Goal: Navigation & Orientation: Find specific page/section

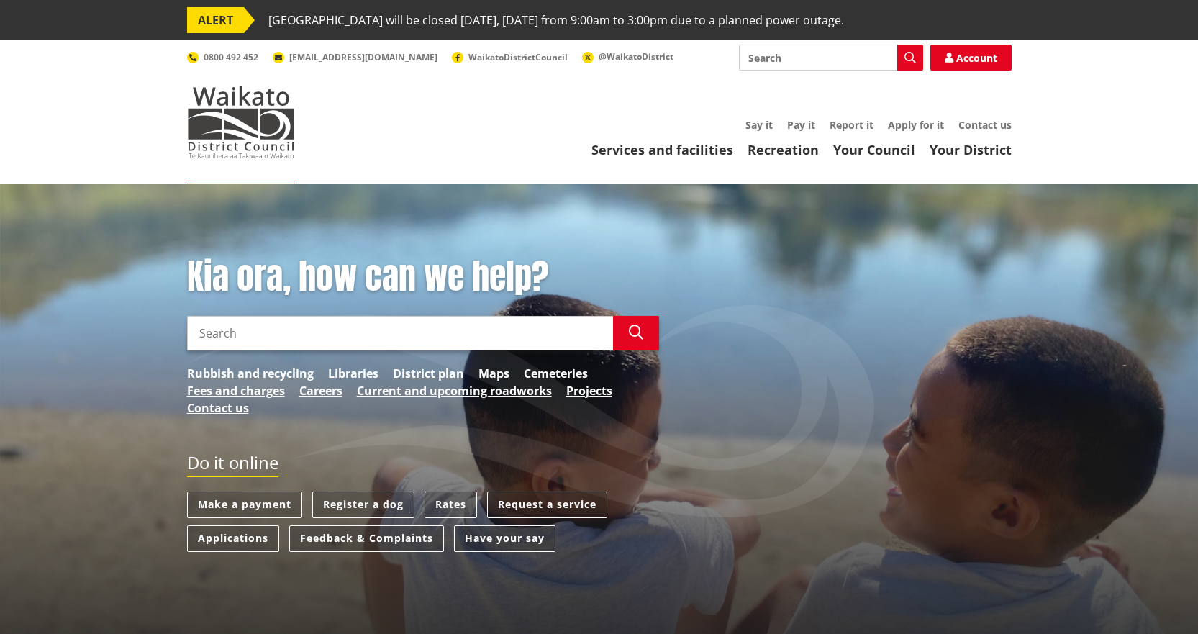
click at [358, 372] on link "Libraries" at bounding box center [353, 373] width 50 height 17
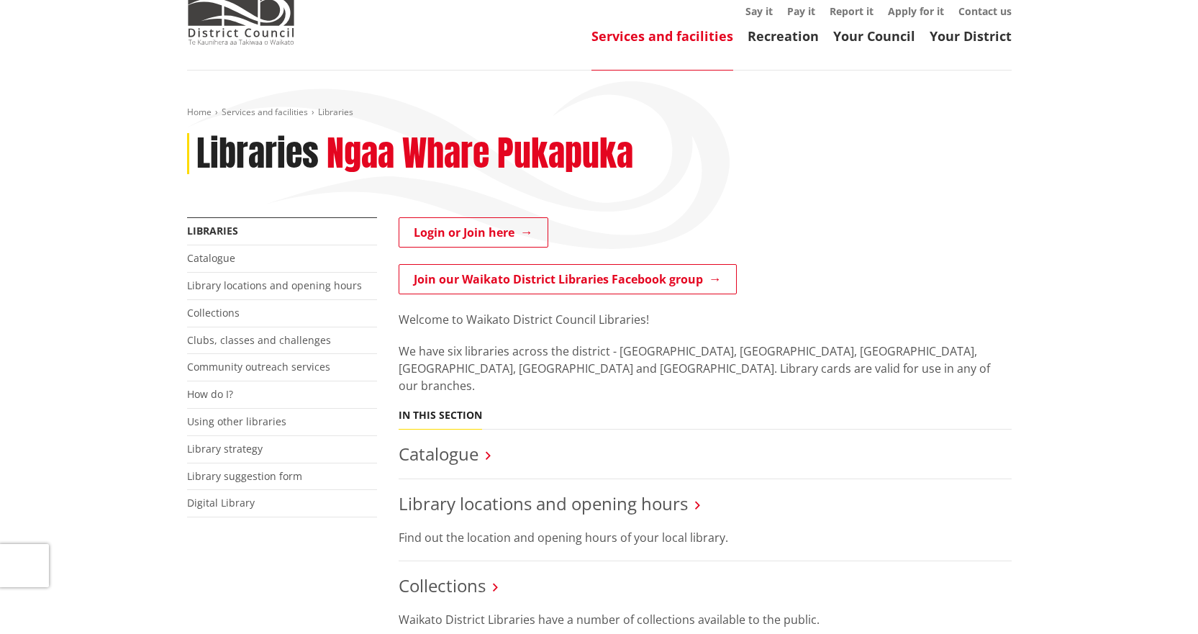
scroll to position [216, 0]
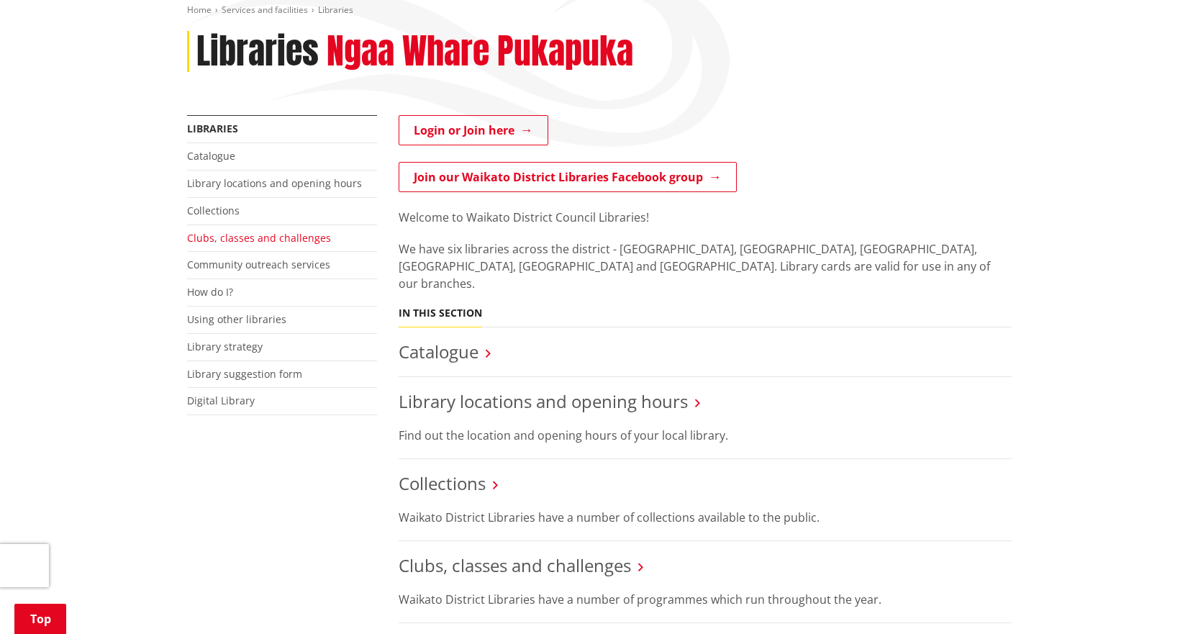
click at [242, 235] on link "Clubs, classes and challenges" at bounding box center [259, 238] width 144 height 14
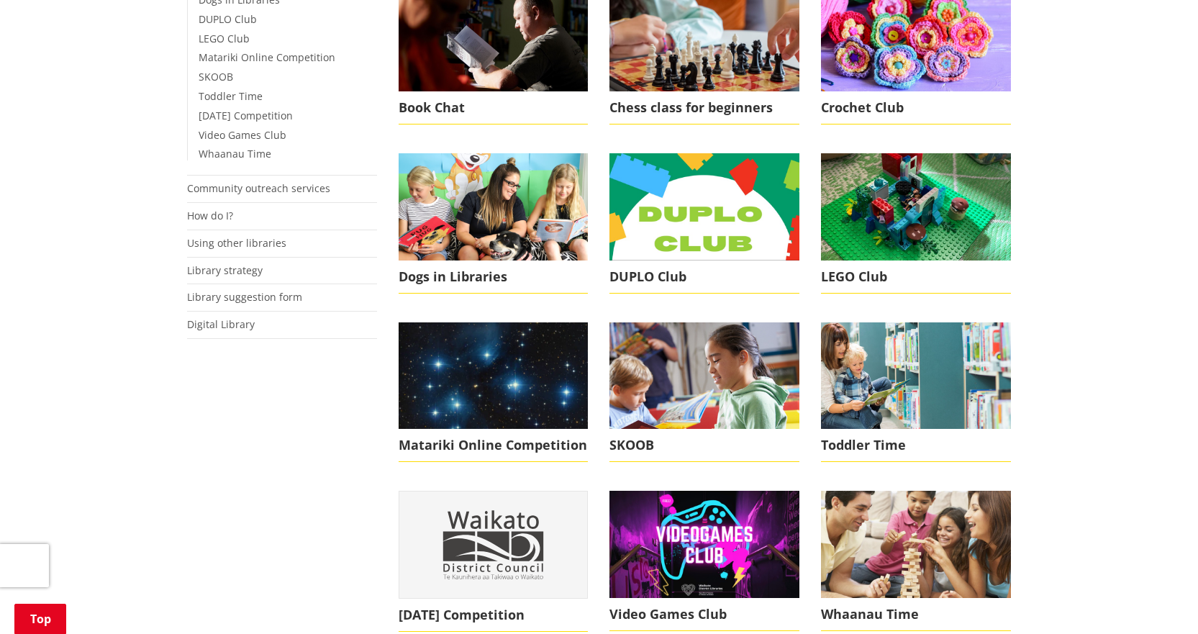
scroll to position [576, 0]
